Goal: Obtain resource: Obtain resource

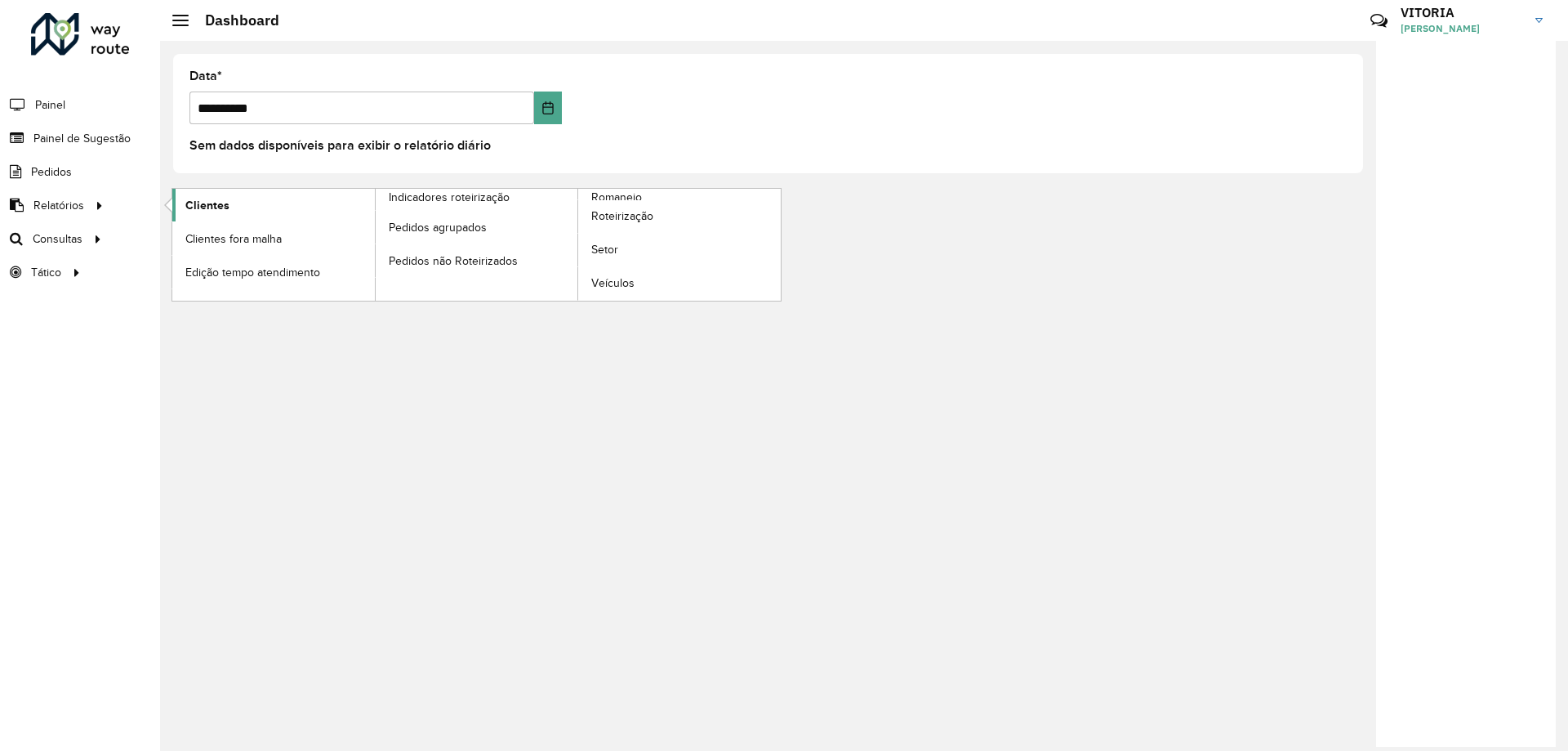
click at [235, 204] on link "Clientes" at bounding box center [273, 205] width 202 height 33
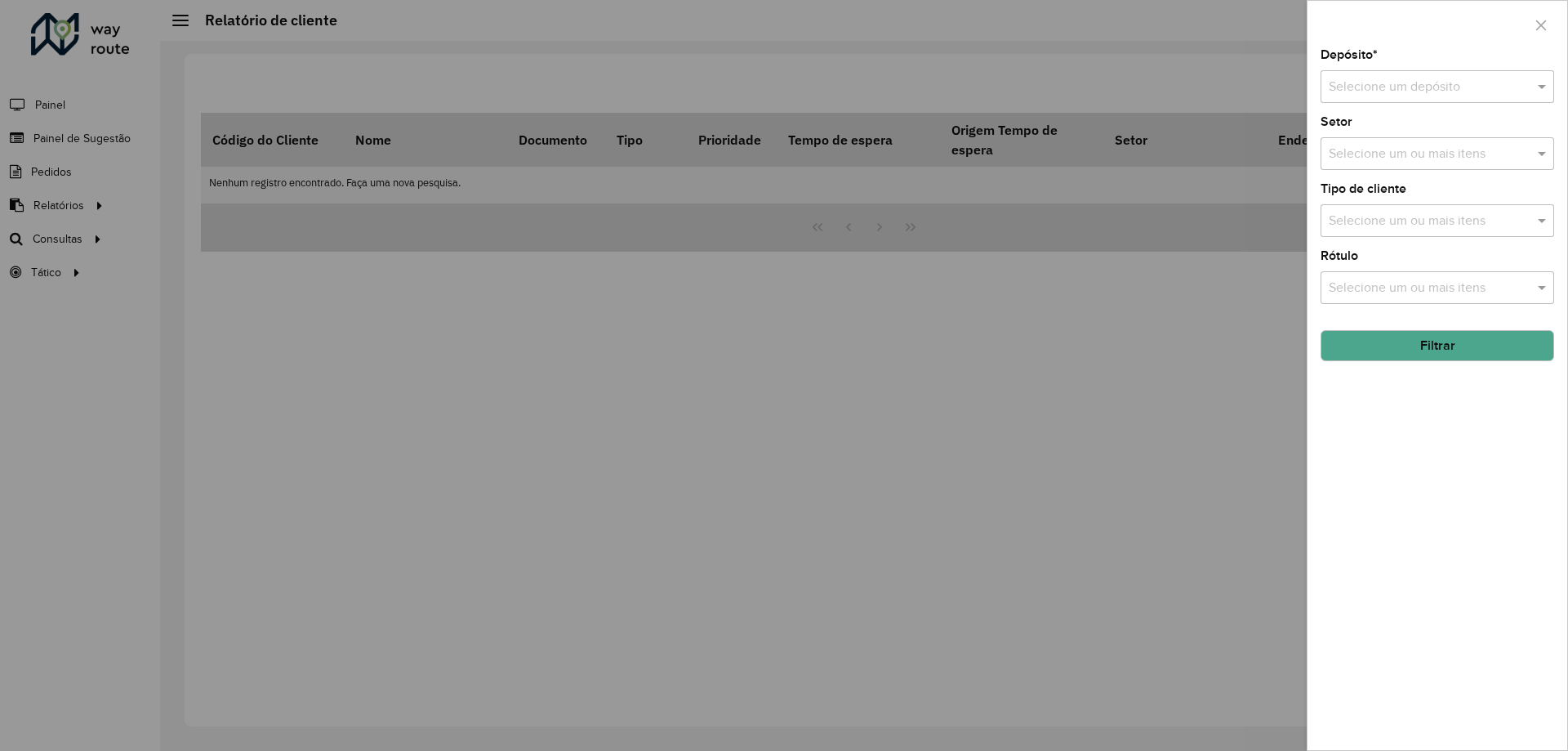
click at [1445, 90] on input "text" at bounding box center [1421, 87] width 185 height 20
click at [1400, 132] on div "CDD Barueri" at bounding box center [1437, 134] width 232 height 28
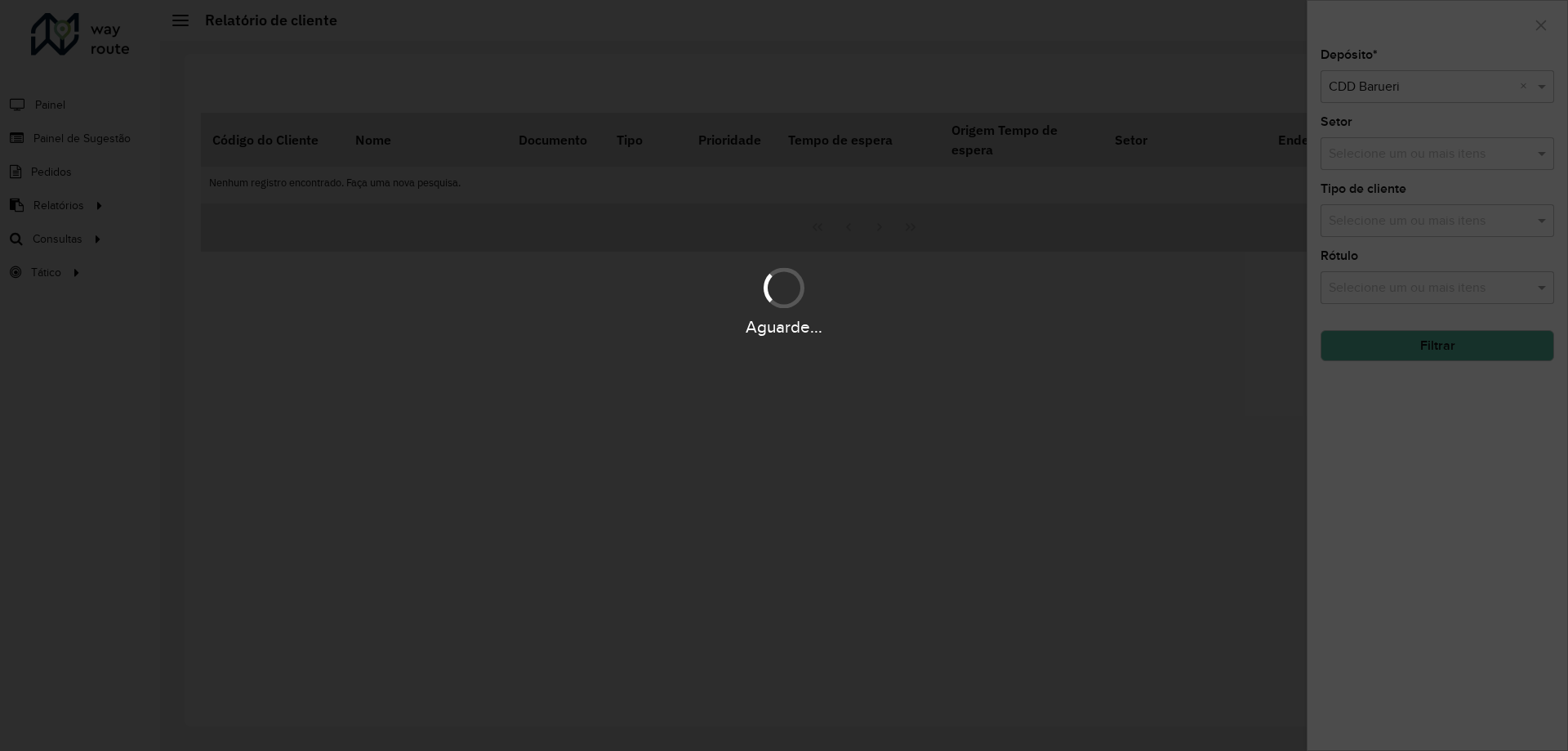
click at [1416, 230] on div "Aguarde..." at bounding box center [784, 375] width 1568 height 751
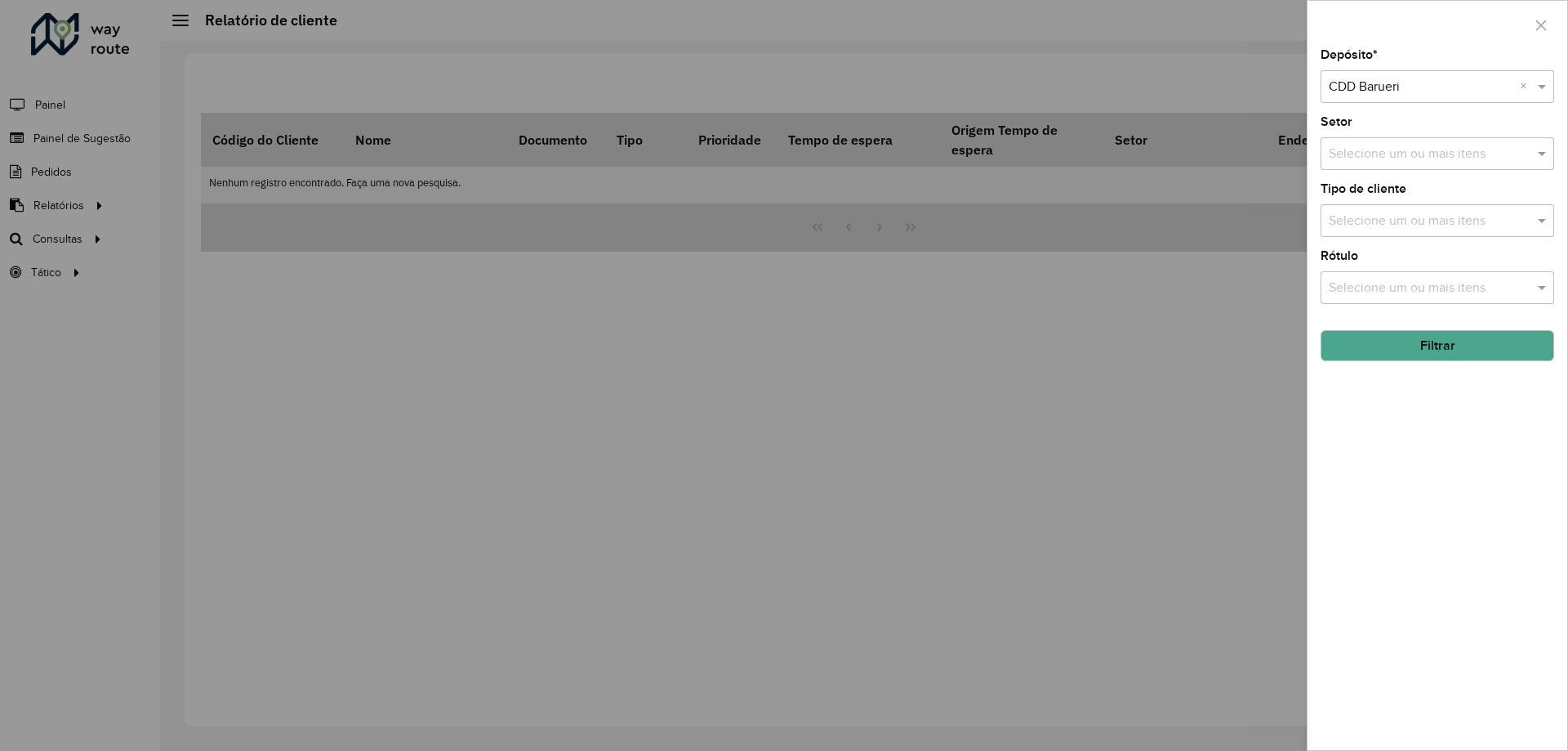
click at [1412, 232] on div "Selecione um ou mais itens" at bounding box center [1437, 220] width 233 height 33
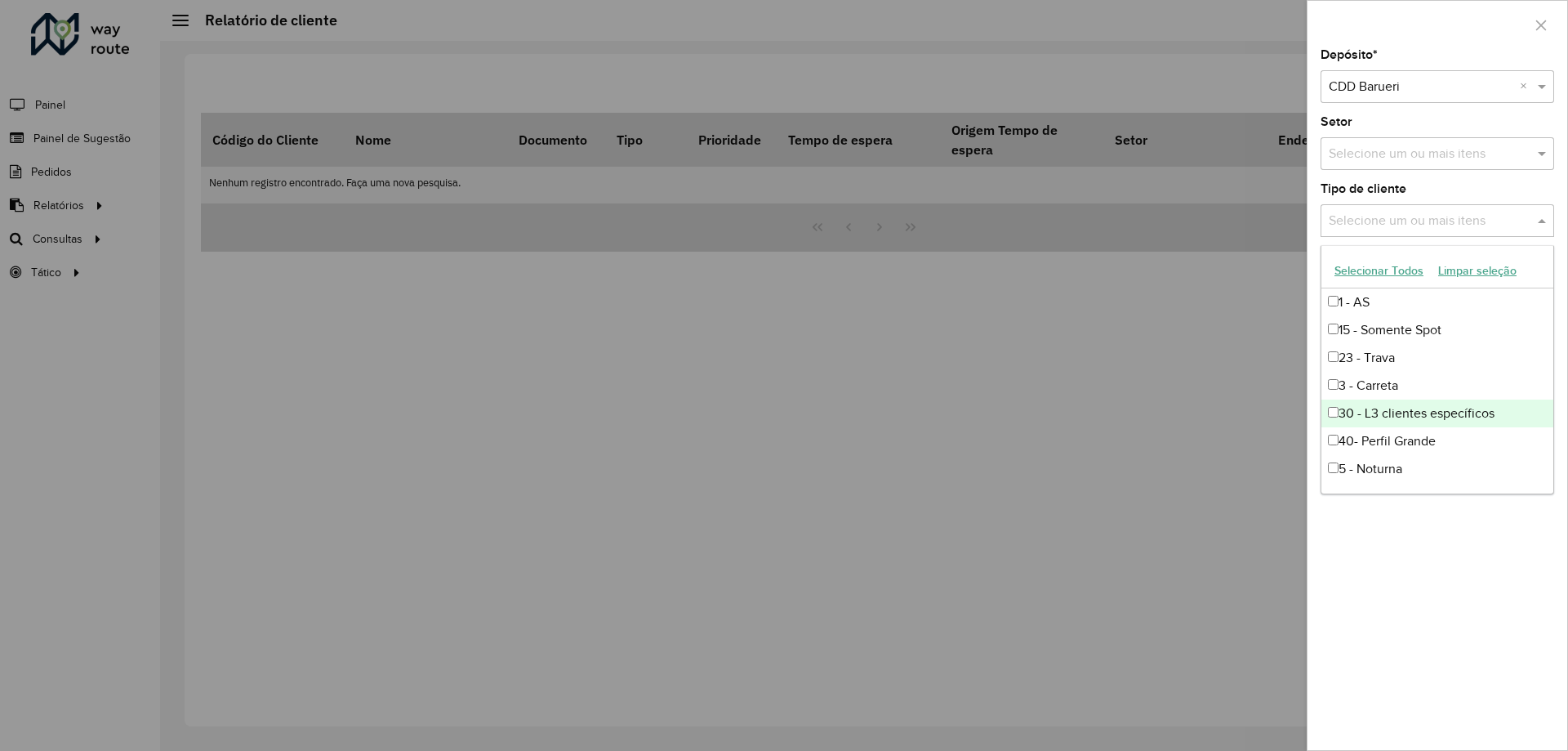
click at [1511, 596] on div "Depósito * Selecione um depósito × CDD Barueri × Setor Selecione um ou mais ite…" at bounding box center [1437, 399] width 260 height 701
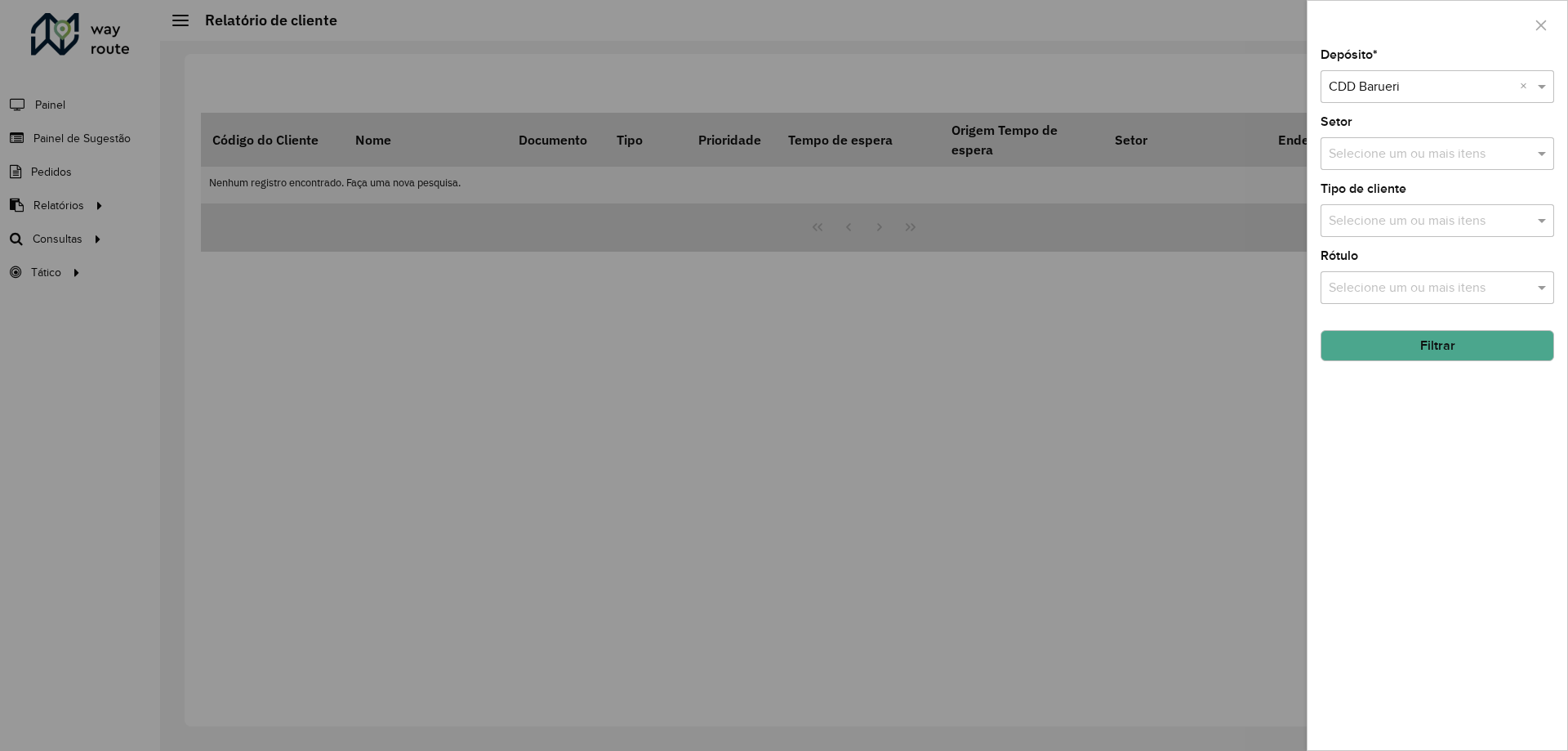
click at [1445, 216] on input "text" at bounding box center [1429, 221] width 209 height 20
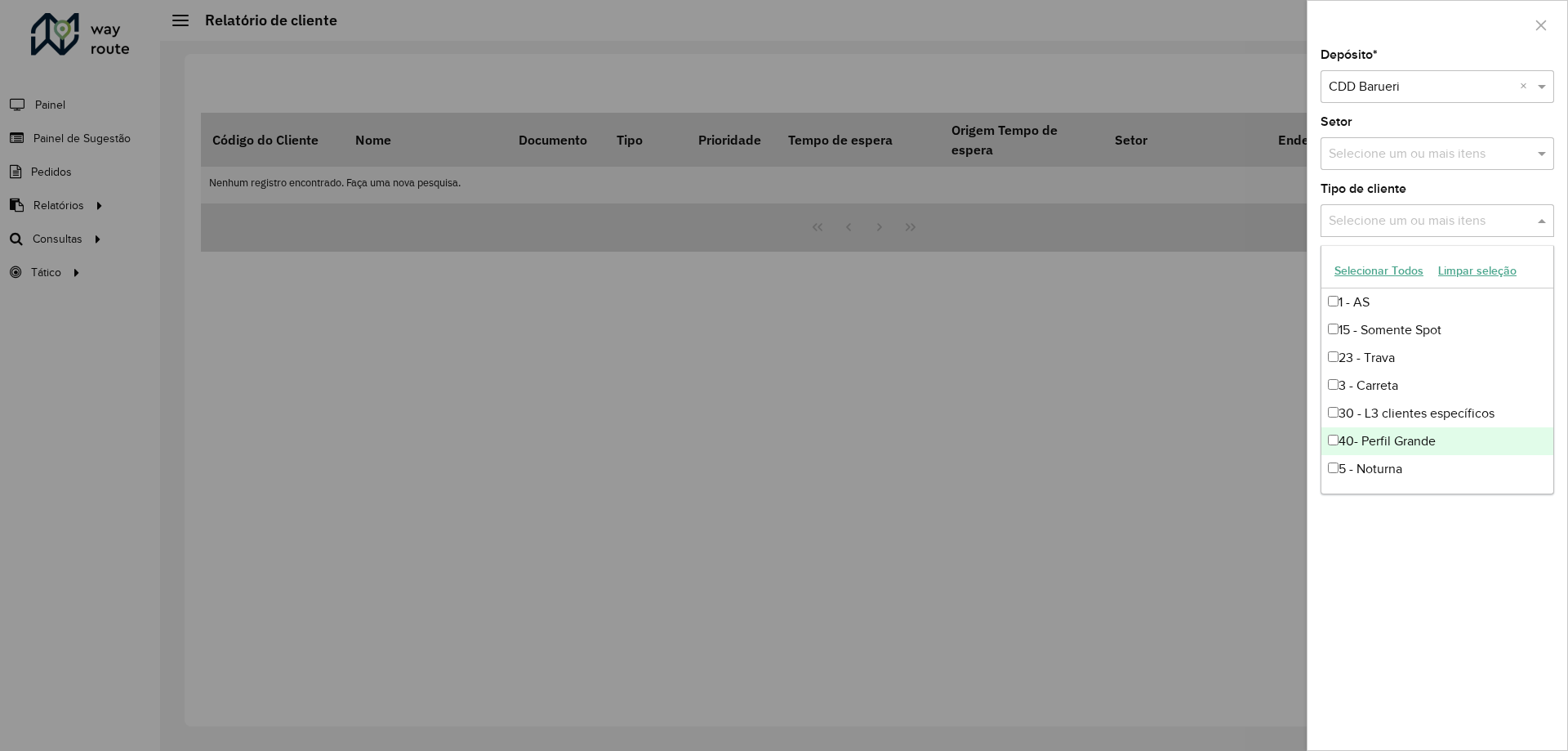
scroll to position [82, 0]
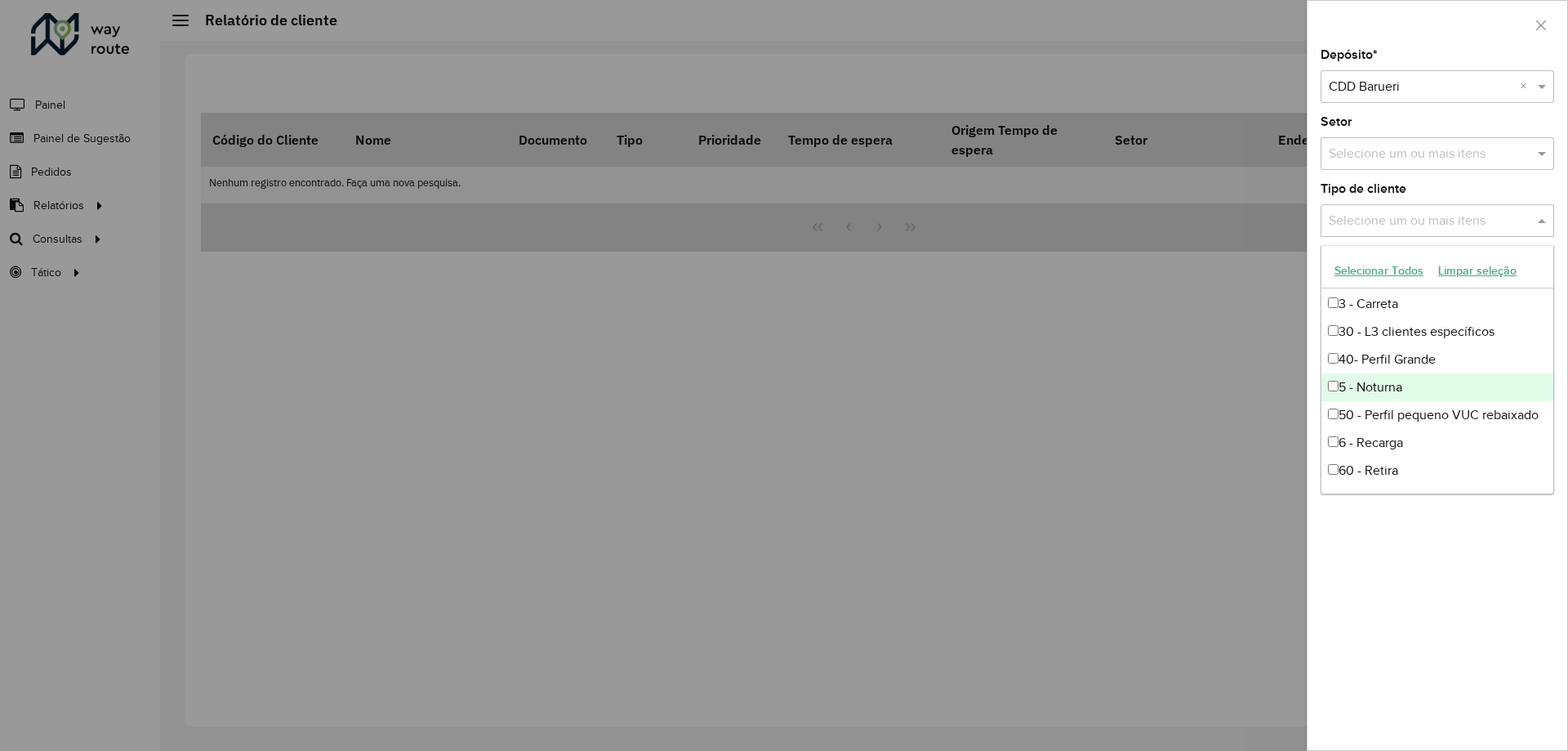
click at [1336, 394] on div "5 - Noturna" at bounding box center [1437, 387] width 232 height 28
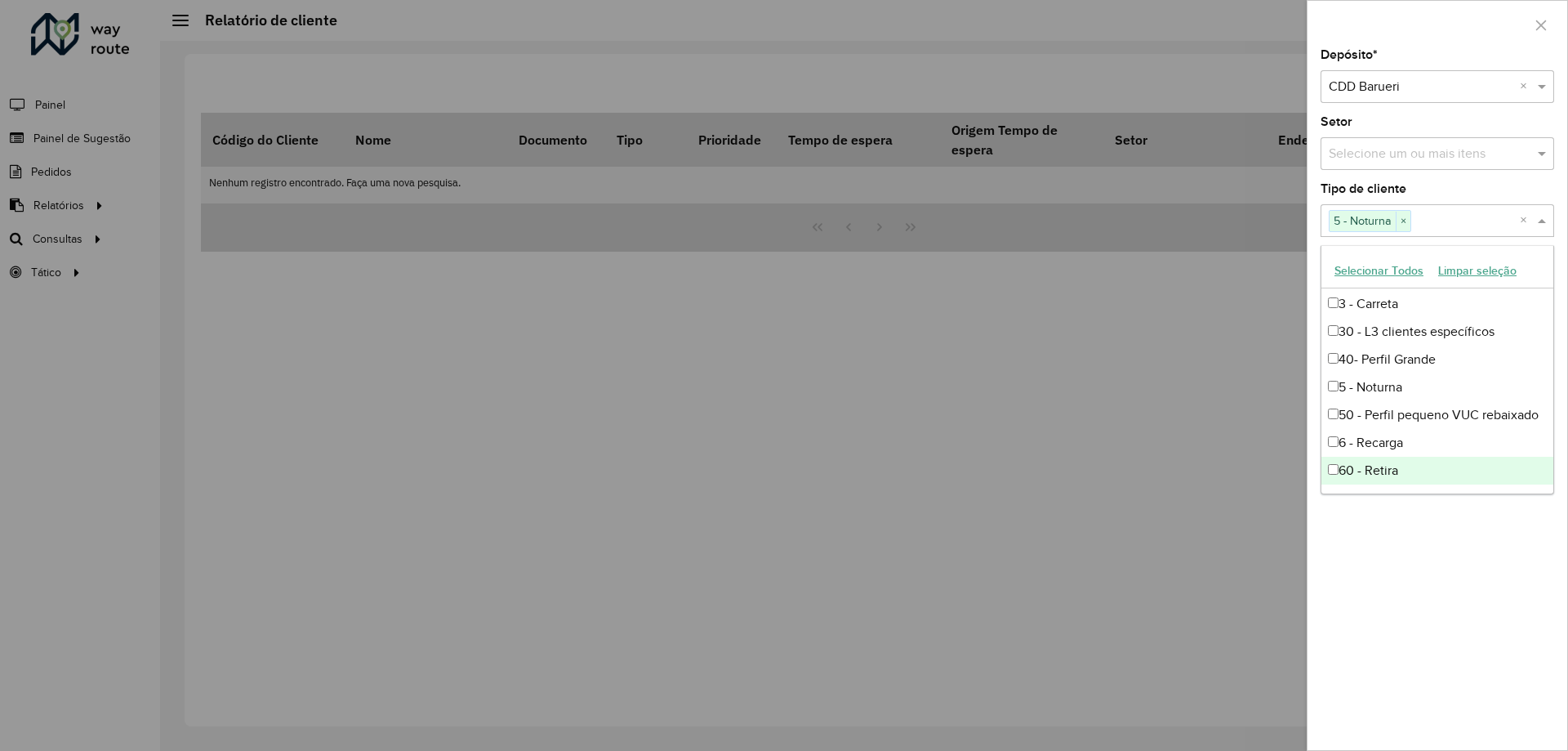
click at [1503, 546] on div "Depósito * Selecione um depósito × CDD Barueri × Setor Selecione um ou mais ite…" at bounding box center [1437, 399] width 260 height 701
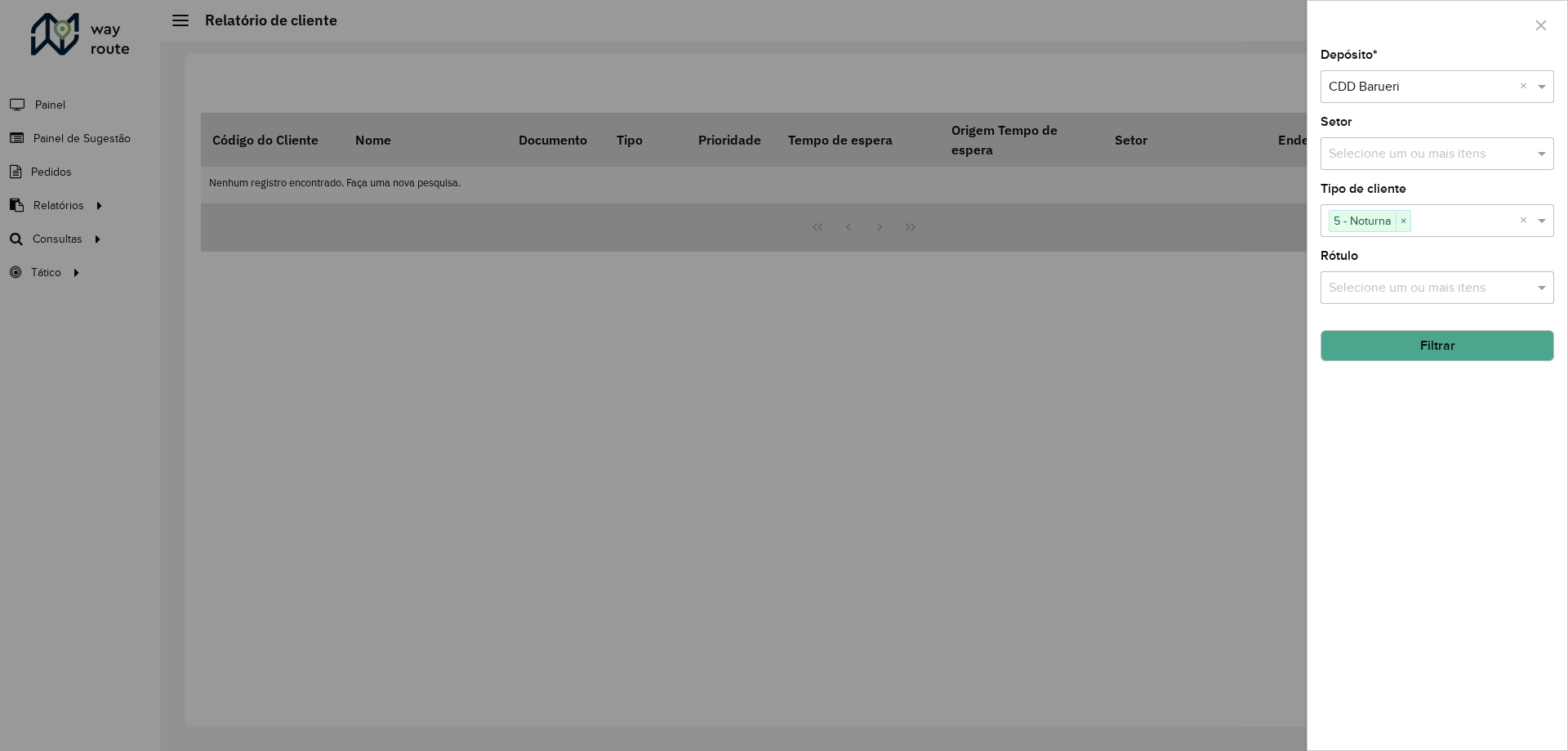
click at [1425, 340] on button "Filtrar" at bounding box center [1437, 346] width 233 height 31
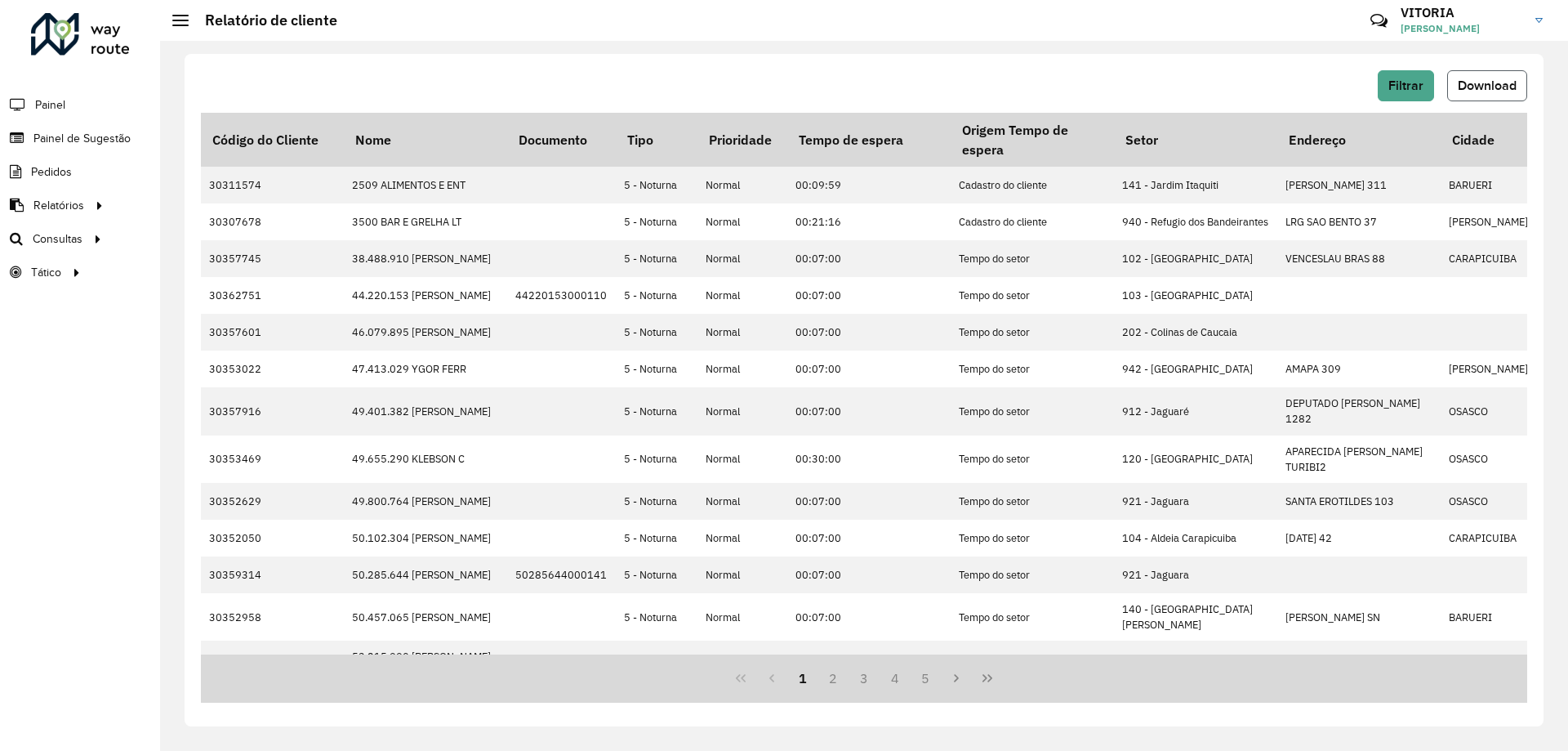
click at [1481, 82] on span "Download" at bounding box center [1487, 86] width 59 height 14
